Goal: Task Accomplishment & Management: Use online tool/utility

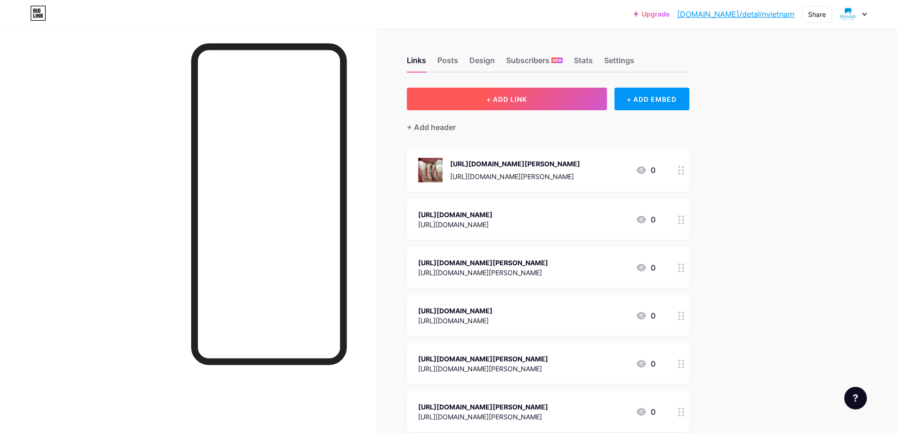
click at [507, 98] on span "+ ADD LINK" at bounding box center [506, 99] width 40 height 8
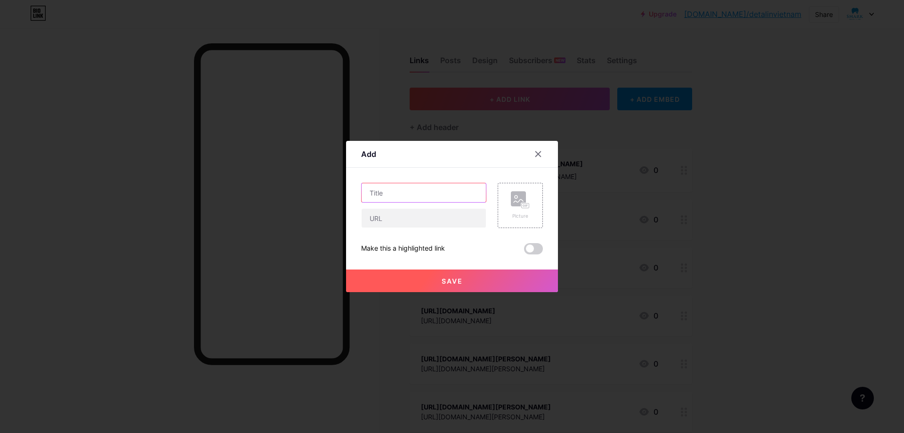
click at [390, 194] on input "text" at bounding box center [424, 192] width 124 height 19
paste input "[URL][DOMAIN_NAME]"
type input "[URL][DOMAIN_NAME]"
click at [388, 225] on input "text" at bounding box center [424, 218] width 124 height 19
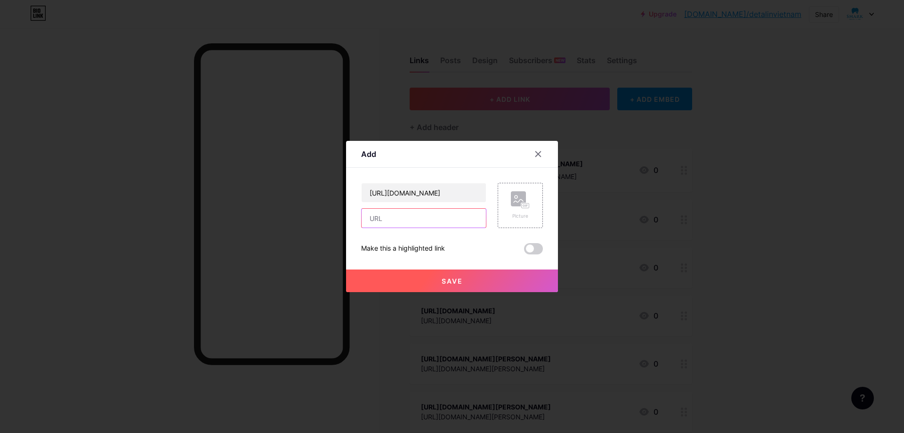
scroll to position [0, 0]
paste input "[URL][DOMAIN_NAME]"
type input "[URL][DOMAIN_NAME]"
click at [457, 281] on span "Save" at bounding box center [452, 281] width 21 height 8
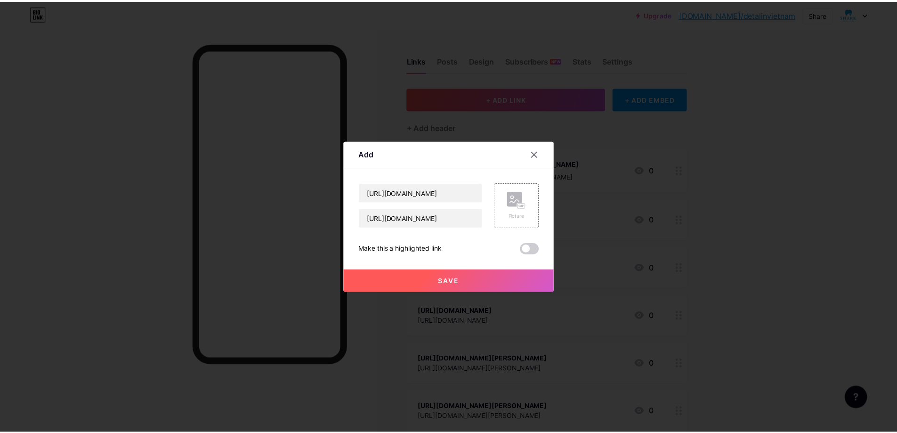
scroll to position [0, 0]
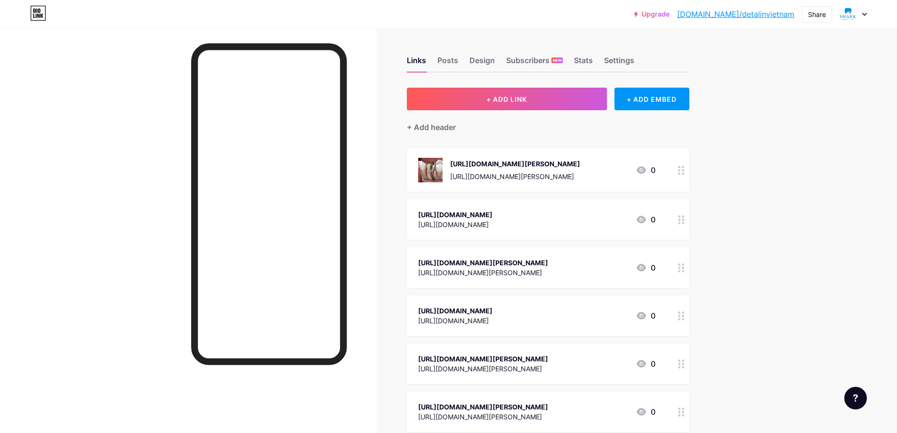
click at [736, 17] on link "[DOMAIN_NAME]/detalinvietnam" at bounding box center [735, 13] width 117 height 11
click at [507, 100] on span "+ ADD LINK" at bounding box center [506, 99] width 40 height 8
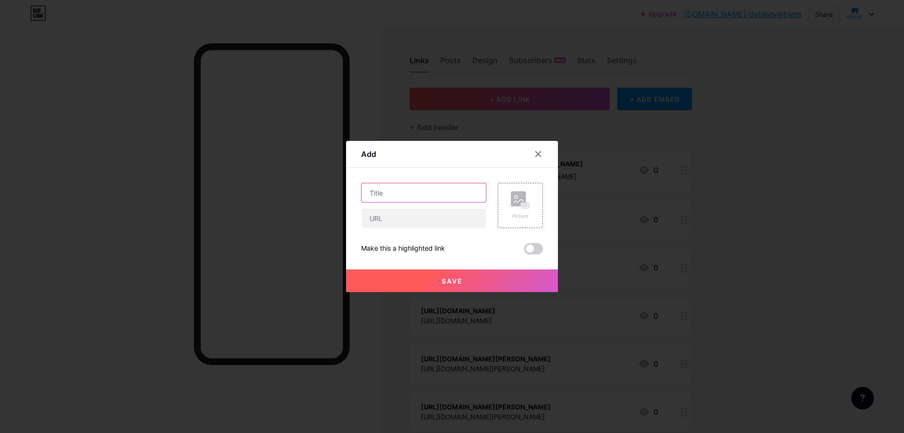
click at [408, 193] on input "text" at bounding box center [424, 192] width 124 height 19
paste input "https://dentalinvietnam.com/porcelain-crowns-front-teeth/"
type input "https://dentalinvietnam.com/porcelain-crowns-front-teeth/"
click at [401, 219] on input "text" at bounding box center [424, 218] width 124 height 19
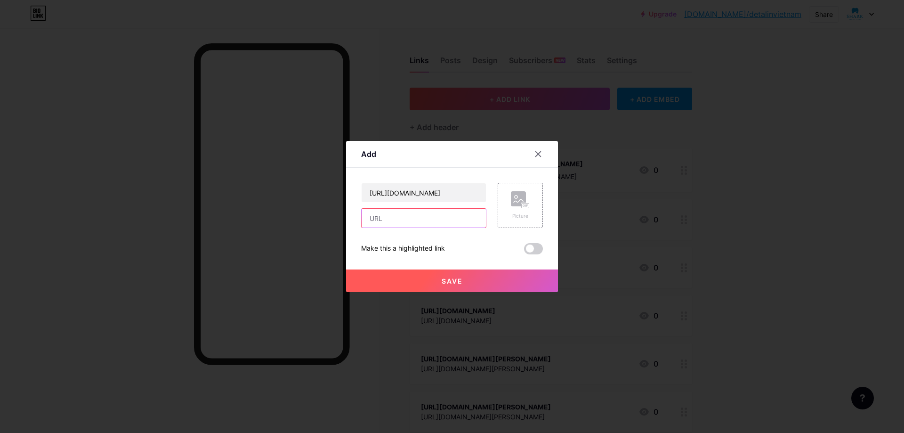
scroll to position [0, 0]
paste input "https://dentalinvietnam.com/porcelain-crowns-front-teeth/"
type input "https://dentalinvietnam.com/porcelain-crowns-front-teeth/"
click at [438, 287] on button "Save" at bounding box center [452, 280] width 212 height 23
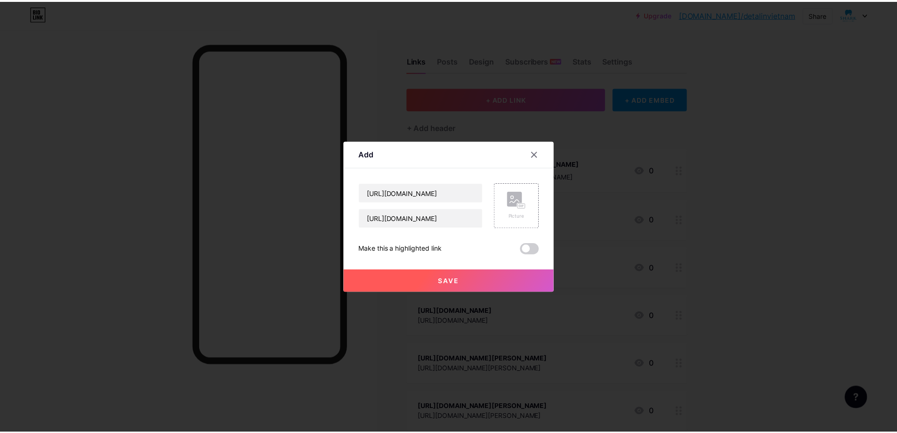
scroll to position [0, 0]
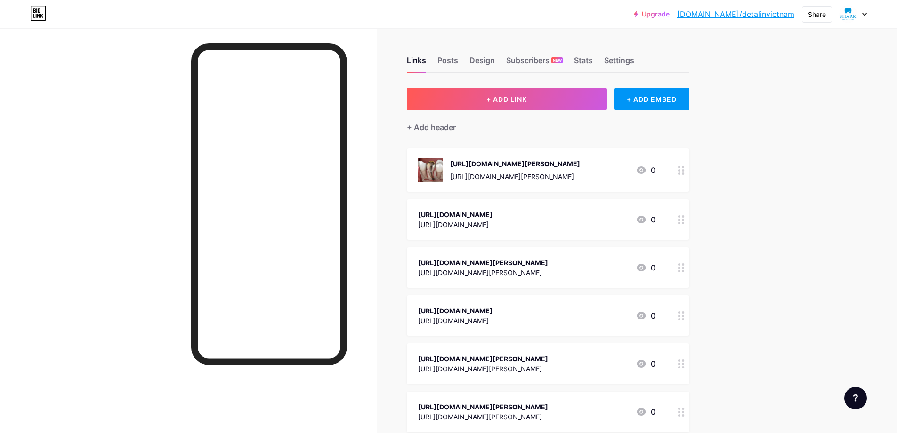
click at [766, 15] on link "[DOMAIN_NAME]/detalinvietnam" at bounding box center [735, 13] width 117 height 11
